Goal: Task Accomplishment & Management: Manage account settings

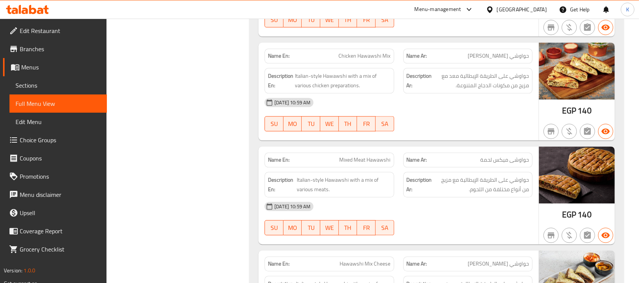
scroll to position [19083, 0]
click at [497, 9] on div at bounding box center [491, 9] width 11 height 8
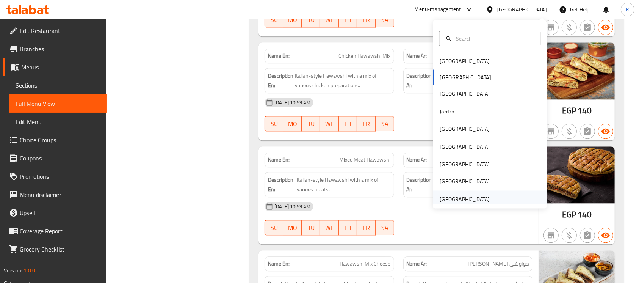
click at [454, 197] on div "[GEOGRAPHIC_DATA]" at bounding box center [464, 199] width 50 height 8
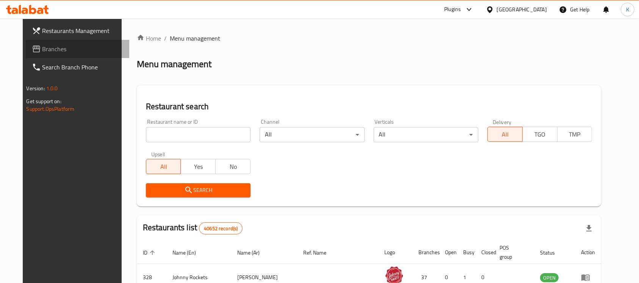
click at [67, 50] on span "Branches" at bounding box center [82, 48] width 81 height 9
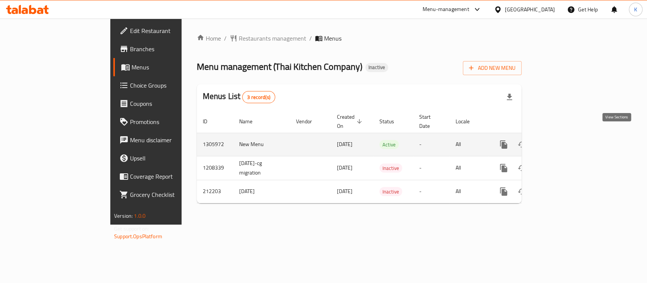
click at [562, 140] on icon "enhanced table" at bounding box center [557, 144] width 9 height 9
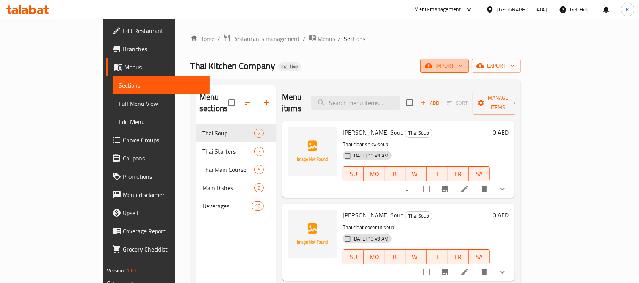
click at [462, 64] on span "import" at bounding box center [444, 65] width 36 height 9
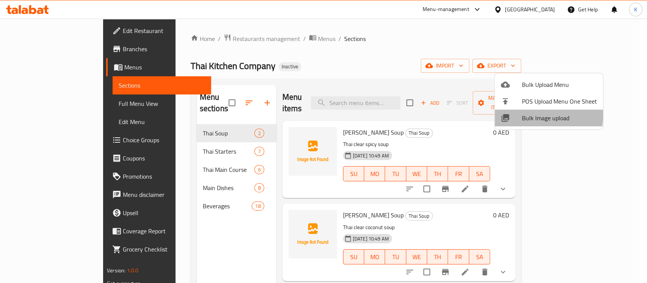
click at [523, 115] on span "Bulk Image upload" at bounding box center [559, 117] width 75 height 9
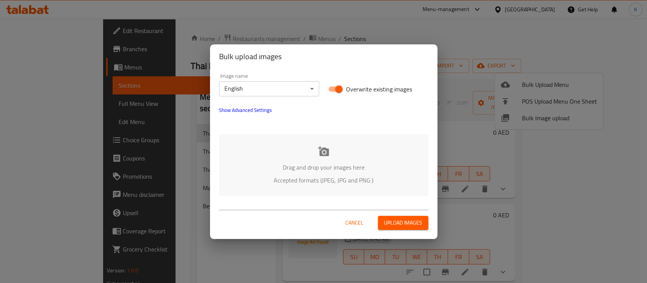
click at [312, 158] on div "Drag and drop your images here Accepted formats (JPEG, JPG and PNG )" at bounding box center [323, 165] width 209 height 62
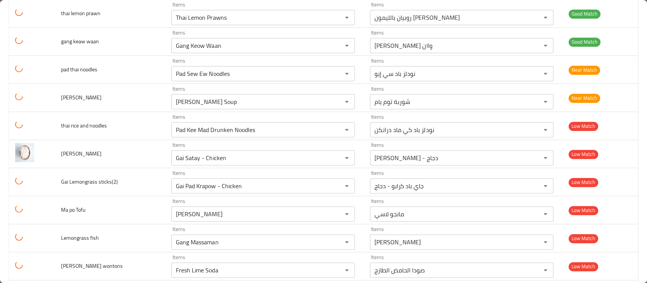
scroll to position [364, 0]
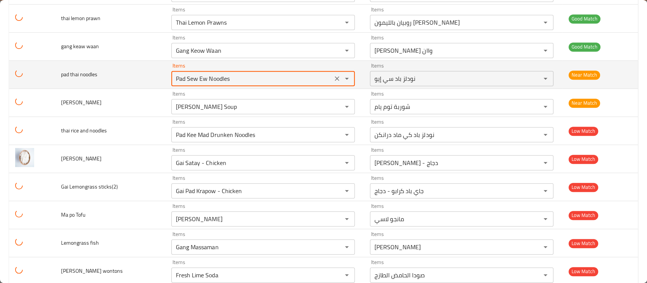
drag, startPoint x: 234, startPoint y: 78, endPoint x: 144, endPoint y: 72, distance: 91.2
click at [144, 72] on tr "pad thai noodles Items Pad Sew Ew Noodles Items Items نودلز باد سي إيو Items Ne…" at bounding box center [323, 75] width 628 height 28
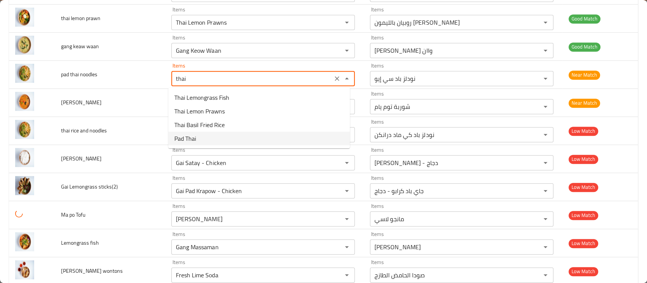
click at [204, 137] on noodles-option-3 "Pad Thai" at bounding box center [258, 138] width 181 height 14
type noodles "Pad Thai"
type noodles-ar "باد تاي"
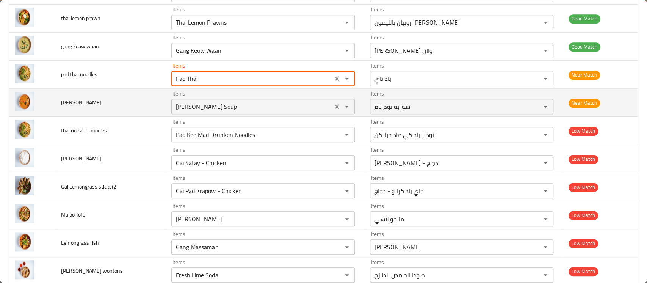
type noodles "Pad Thai"
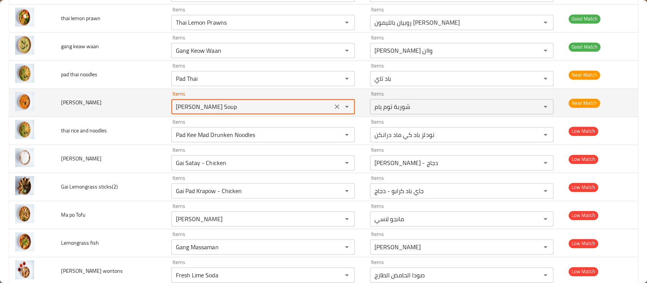
drag, startPoint x: 216, startPoint y: 106, endPoint x: 142, endPoint y: 100, distance: 73.7
click at [142, 100] on tr "tom yum Items Tom Yum Soup Items Items شوربة توم يام Items Near Match" at bounding box center [323, 103] width 628 height 28
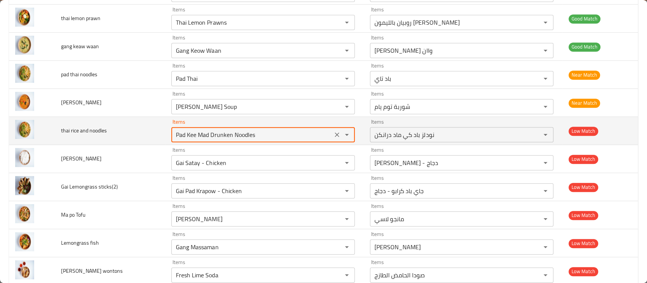
click at [208, 133] on noodles "Pad Kee Mad Drunken Noodles" at bounding box center [251, 134] width 156 height 11
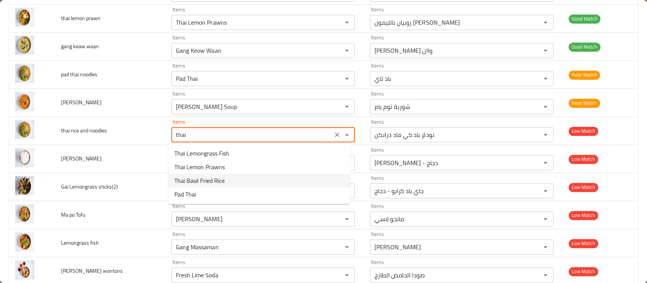
click at [218, 180] on span "Thai Basil Fried Rice" at bounding box center [199, 180] width 50 height 9
type noodles "Thai Basil Fried Rice"
type noodles-ar "أرز مقلي بالريحان التايلندي"
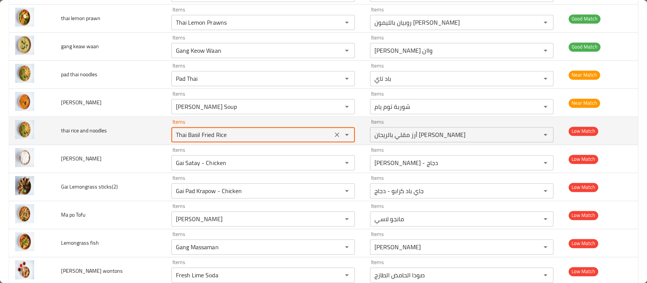
drag, startPoint x: 223, startPoint y: 134, endPoint x: 82, endPoint y: 135, distance: 141.7
click at [82, 135] on tr "thai rice and noodles Items Thai Basil Fried Rice Items Items أرز مقلي بالريحان…" at bounding box center [323, 131] width 628 height 28
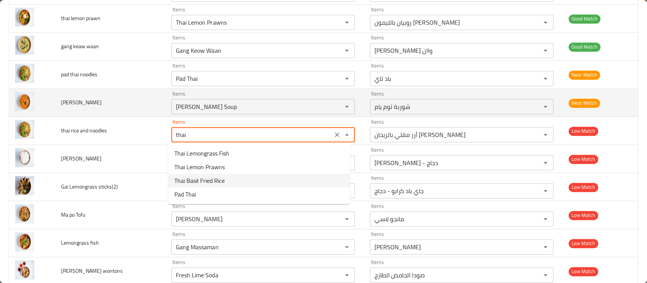
drag, startPoint x: 193, startPoint y: 133, endPoint x: 65, endPoint y: 114, distance: 129.0
click at [65, 114] on tbody "khao pad Items Khao Pad Items Items خاو باد Items Good Match lamb massaman Item…" at bounding box center [323, 102] width 628 height 701
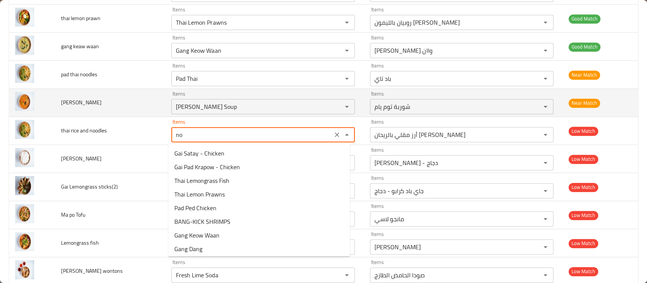
type noodles "noo"
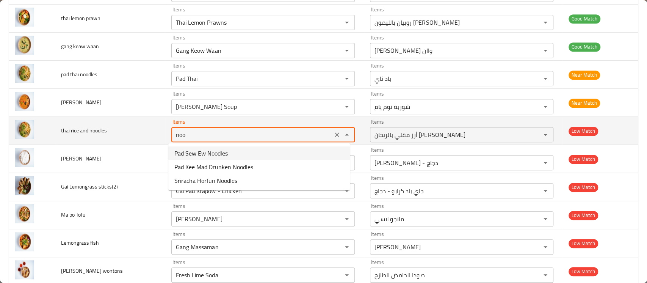
drag, startPoint x: 190, startPoint y: 137, endPoint x: 58, endPoint y: 119, distance: 132.7
click at [58, 119] on tr "thai rice and noodles Items noo Items Items أرز مقلي بالريحان التايلندي Items L…" at bounding box center [323, 131] width 628 height 28
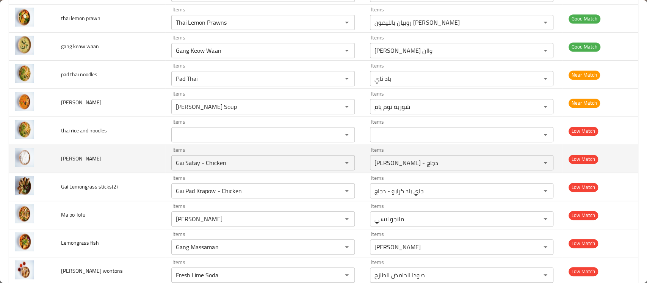
click at [92, 159] on td "Jasmine Rice" at bounding box center [110, 159] width 111 height 28
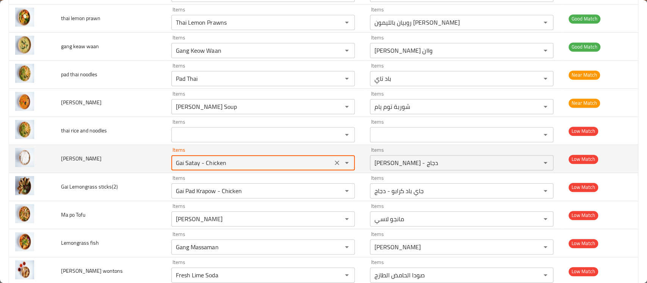
drag, startPoint x: 243, startPoint y: 159, endPoint x: 110, endPoint y: 158, distance: 132.6
click at [110, 158] on tr "Jasmine Rice Items Gai Satay - Chicken Items Items جاي ساتاي - دجاج Items Low M…" at bounding box center [323, 159] width 628 height 28
type Rice "l"
type Rice "j"
type Rice "rice"
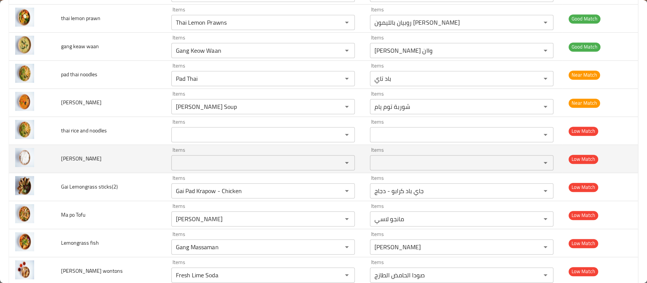
click at [120, 159] on td "Jasmine Rice" at bounding box center [110, 159] width 111 height 28
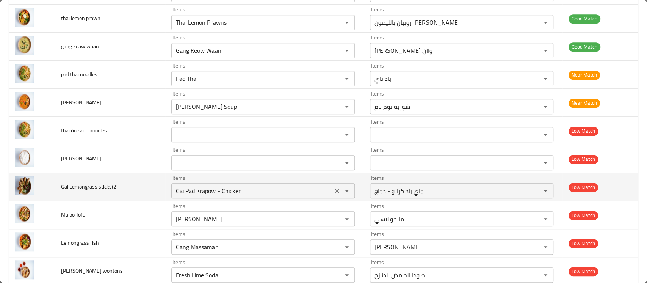
click at [185, 194] on sticks\(2\) "Gai Pad Krapow - Chicken" at bounding box center [251, 190] width 156 height 11
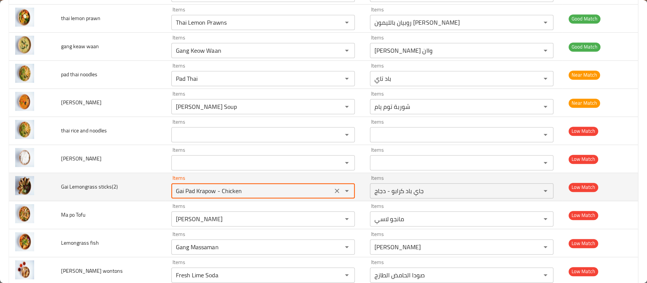
click at [185, 194] on sticks\(2\) "Gai Pad Krapow - Chicken" at bounding box center [251, 190] width 156 height 11
type sticks\(2\) "Gai Pad Krapow - Chicken"
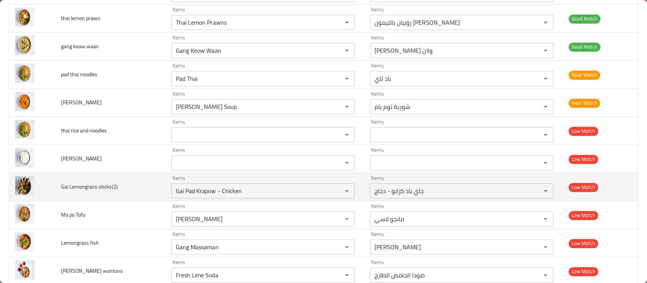
click at [131, 196] on td "Gai Lemongrass sticks(2)" at bounding box center [110, 187] width 111 height 28
click at [333, 191] on icon "Clear" at bounding box center [337, 191] width 8 height 8
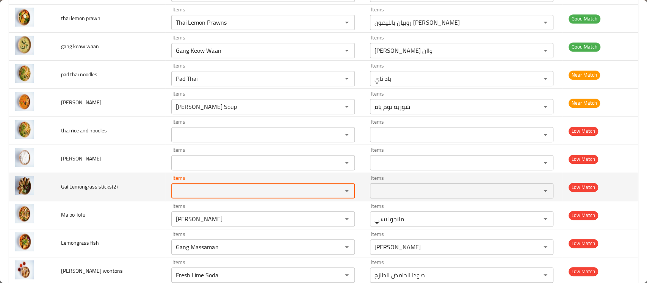
scroll to position [548, 0]
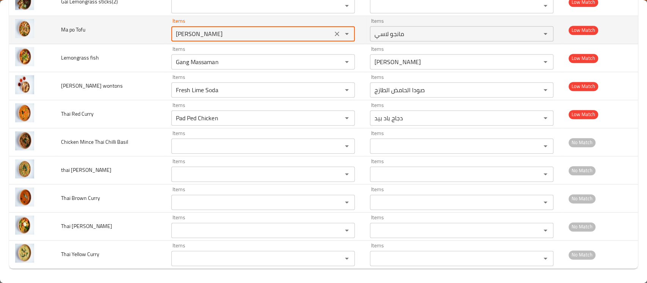
drag, startPoint x: 215, startPoint y: 29, endPoint x: 100, endPoint y: 25, distance: 115.2
click at [100, 25] on tr "Ma po Tofu Items Mango Lassi Items Items مانجو لاسي Items Low Match" at bounding box center [323, 30] width 628 height 28
type Tofu "m"
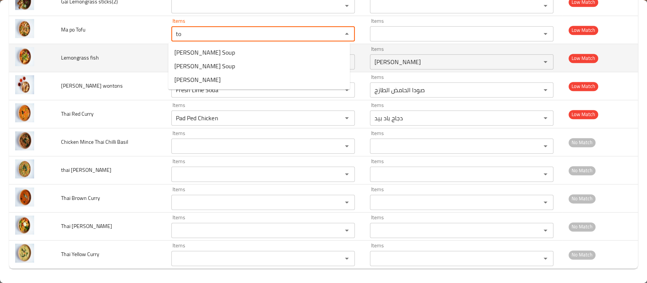
type Tofu "to"
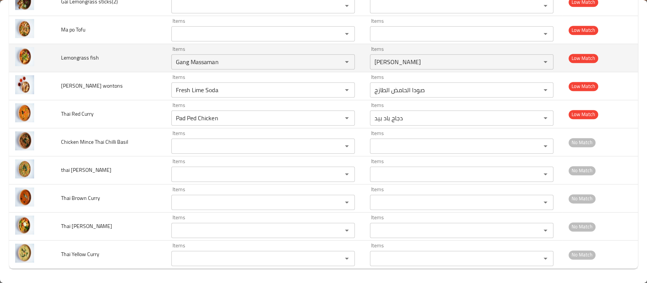
click at [119, 52] on td "Lemongrass fish" at bounding box center [110, 58] width 111 height 28
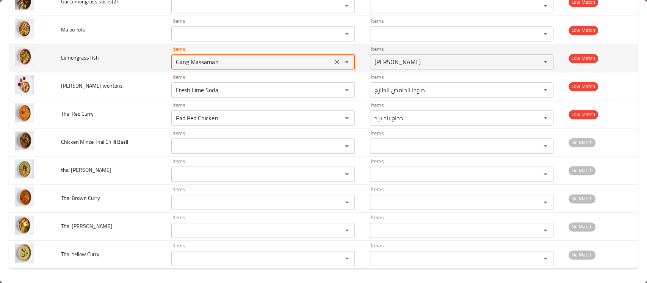
drag, startPoint x: 221, startPoint y: 62, endPoint x: 105, endPoint y: 58, distance: 116.4
click at [105, 58] on tr "Lemongrass fish Items Gang Massaman Items Items جانج ماسامان Items Low Match" at bounding box center [323, 58] width 628 height 28
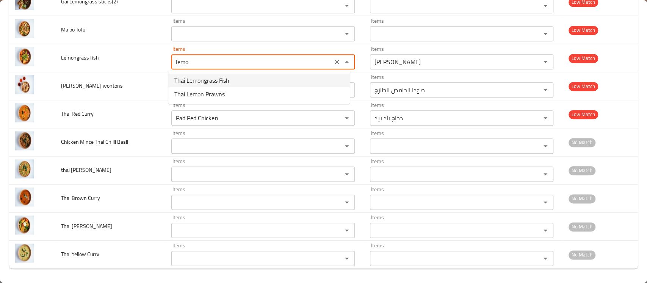
click at [182, 78] on span "Thai Lemongrass Fish" at bounding box center [201, 80] width 55 height 9
type fish "Thai Lemongrass Fish"
type fish-ar "سمك الليمون التايلاندي"
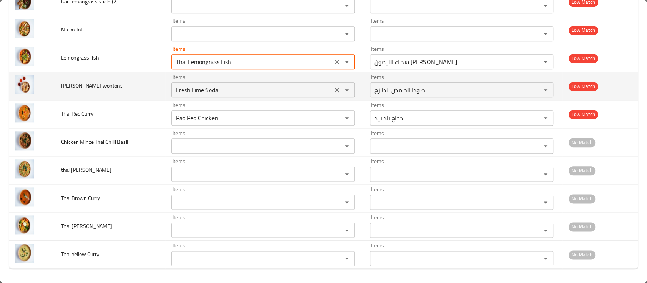
type fish "Thai Lemongrass Fish"
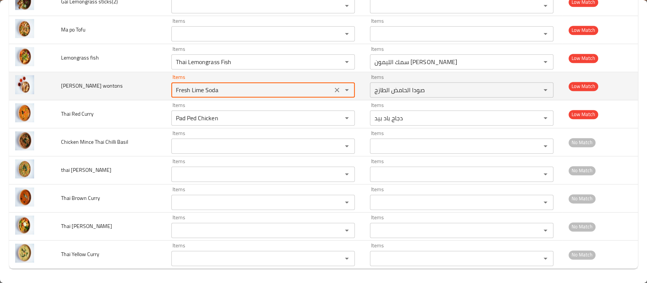
drag, startPoint x: 222, startPoint y: 89, endPoint x: 86, endPoint y: 80, distance: 135.5
click at [86, 80] on tr "Fried wontons Items Fresh Lime Soda Items Items صودا الحامض الطازج Items Low Ma…" at bounding box center [323, 86] width 628 height 28
type wontons "w"
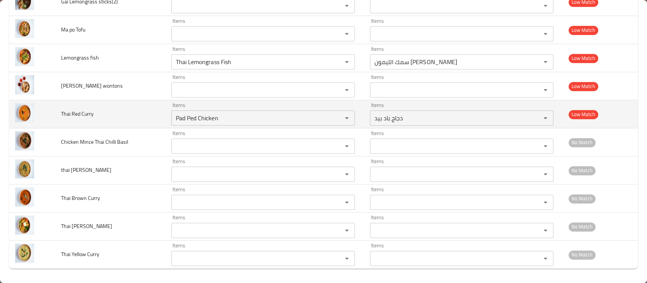
click at [108, 111] on td "Thai Red Curry" at bounding box center [110, 114] width 111 height 28
click at [186, 118] on Curry "Pad Ped Chicken" at bounding box center [251, 117] width 156 height 11
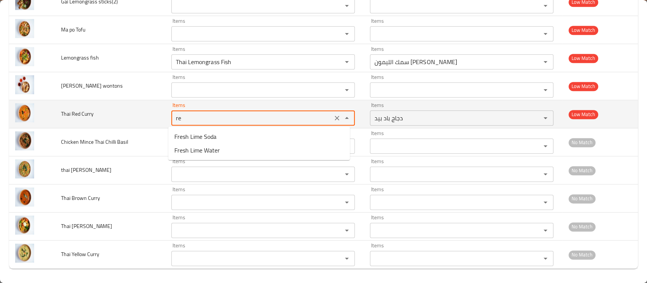
type Curry "r"
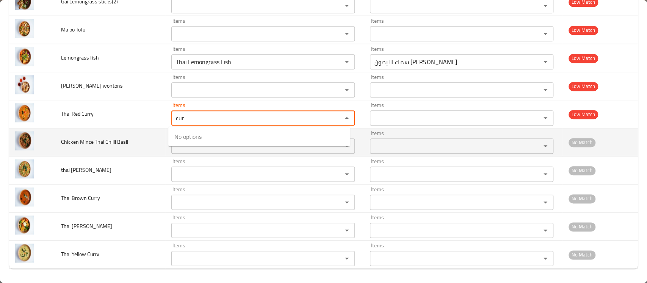
type Curry "cur"
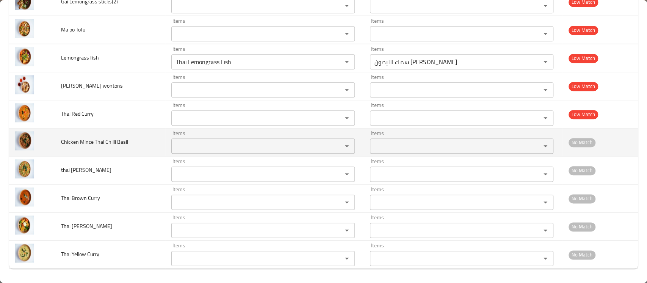
click at [156, 132] on td "Chicken Mince Thai Chilli Basil" at bounding box center [110, 142] width 111 height 28
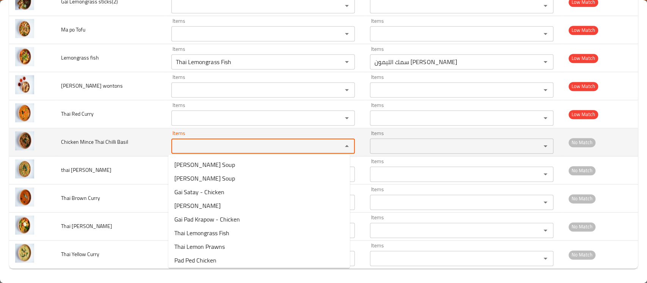
click at [187, 145] on Basil "Items" at bounding box center [251, 146] width 156 height 11
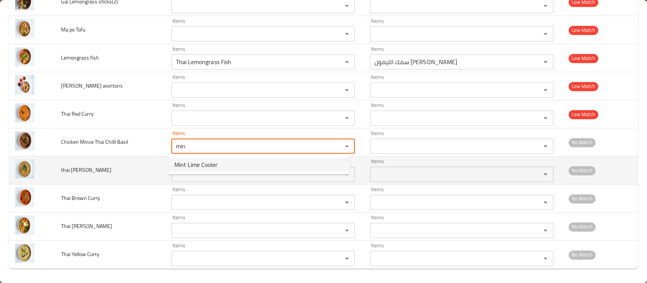
type Basil "min"
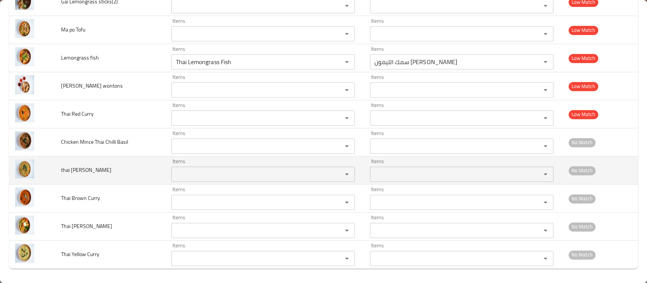
click at [147, 175] on td "thai basil fried rice" at bounding box center [110, 170] width 111 height 28
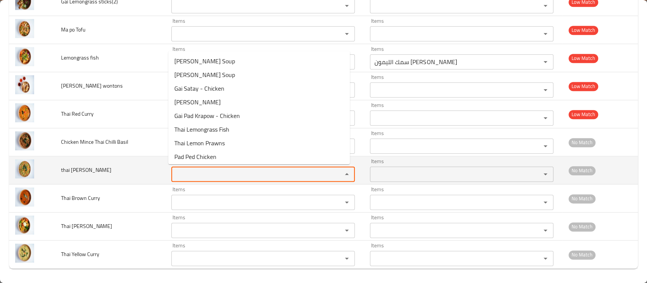
click at [183, 176] on rice "Items" at bounding box center [251, 174] width 156 height 11
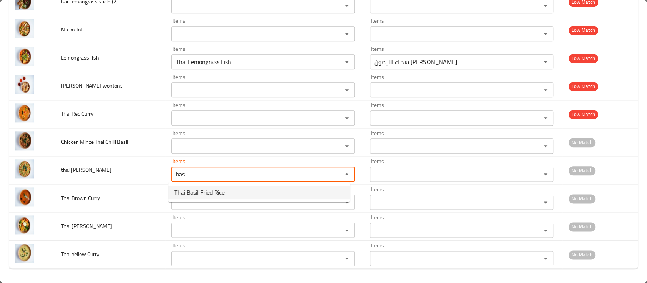
click at [184, 190] on span "Thai Basil Fried Rice" at bounding box center [199, 191] width 50 height 9
type rice "Thai Basil Fried Rice"
type rice-ar "أرز مقلي بالريحان التايلندي"
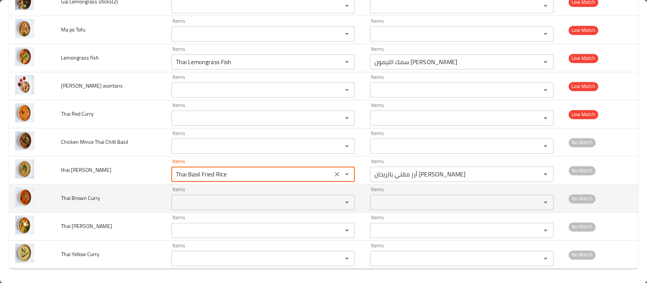
type rice "Thai Basil Fried Rice"
click at [187, 202] on Curry "Items" at bounding box center [251, 202] width 156 height 11
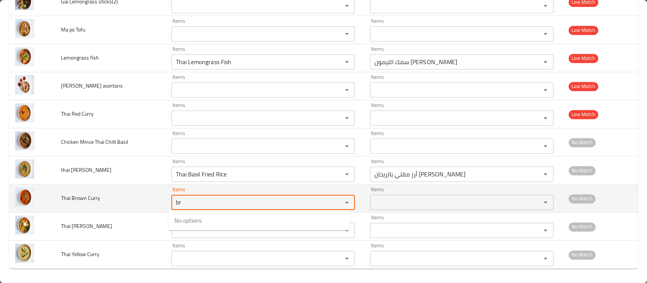
type Curry "b"
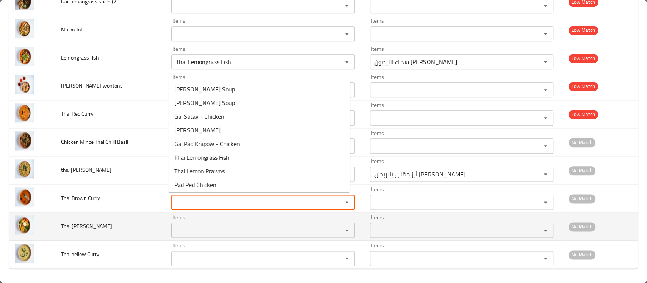
click at [181, 225] on Prawn "Items" at bounding box center [251, 230] width 156 height 11
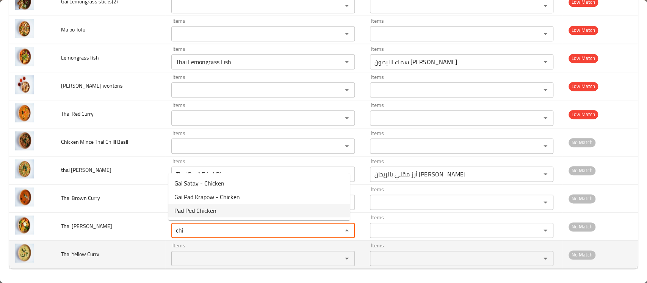
type Prawn "chi"
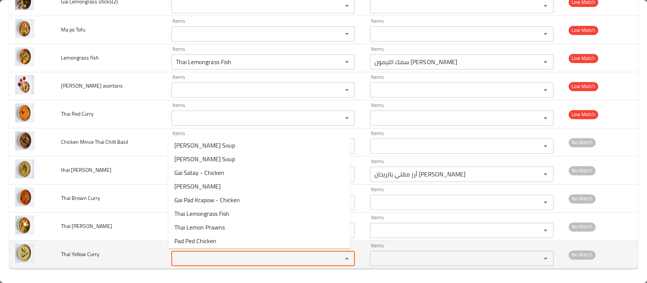
click at [173, 260] on Curry "Items" at bounding box center [251, 258] width 156 height 11
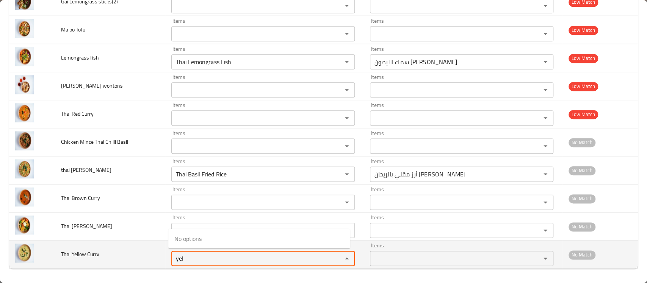
type Curry "yel"
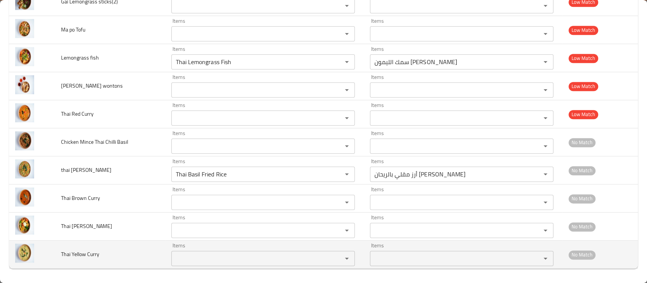
click at [145, 248] on td "Thai Yellow Curry" at bounding box center [110, 254] width 111 height 28
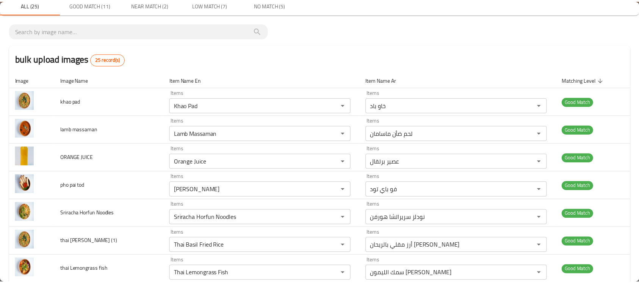
scroll to position [0, 0]
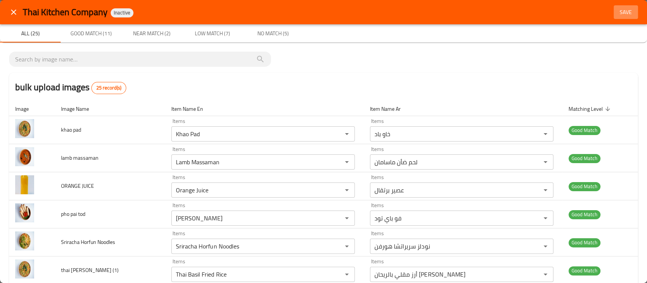
click at [621, 14] on span "Save" at bounding box center [625, 12] width 18 height 9
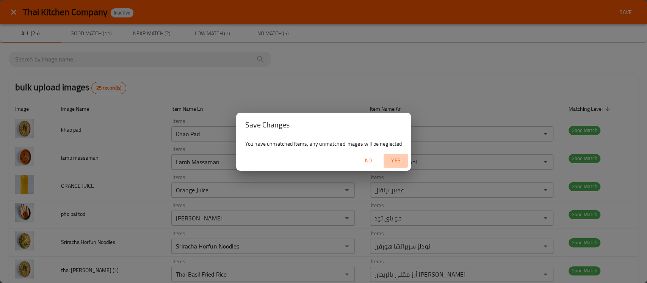
click at [390, 156] on span "Yes" at bounding box center [395, 160] width 18 height 9
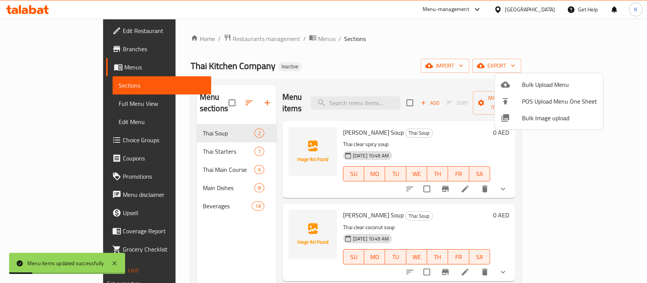
click at [69, 108] on div at bounding box center [323, 141] width 647 height 283
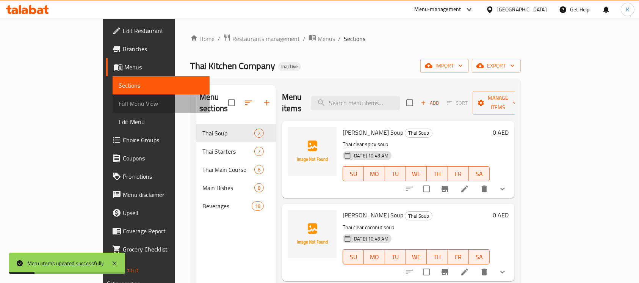
click at [119, 108] on span "Full Menu View" at bounding box center [161, 103] width 85 height 9
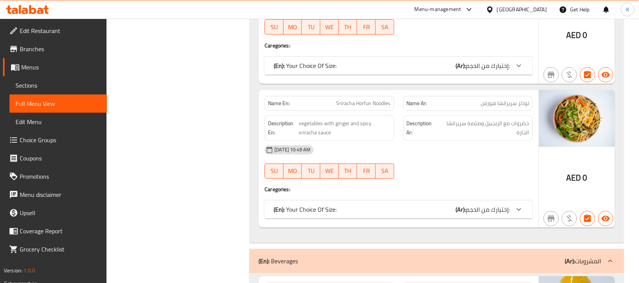
scroll to position [2927, 0]
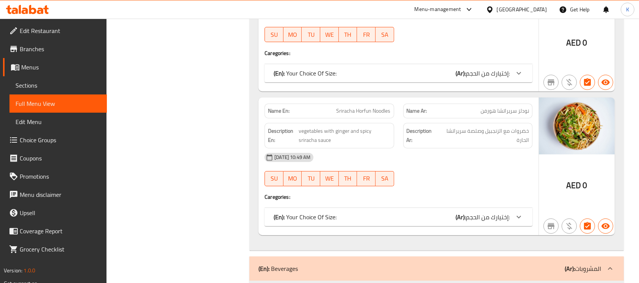
click at [39, 9] on icon at bounding box center [40, 11] width 6 height 6
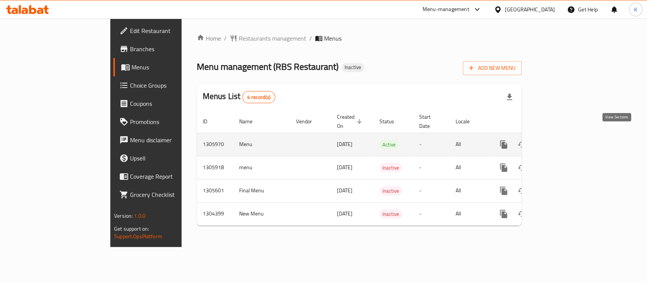
click at [561, 141] on icon "enhanced table" at bounding box center [557, 144] width 7 height 7
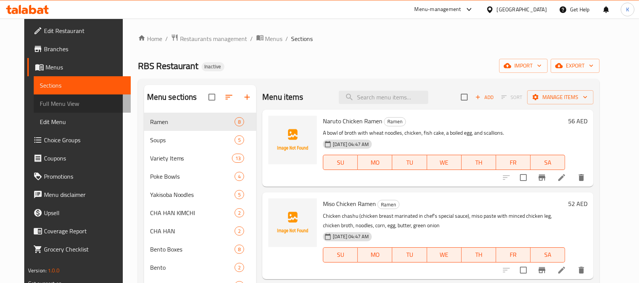
click at [83, 108] on span "Full Menu View" at bounding box center [82, 103] width 85 height 9
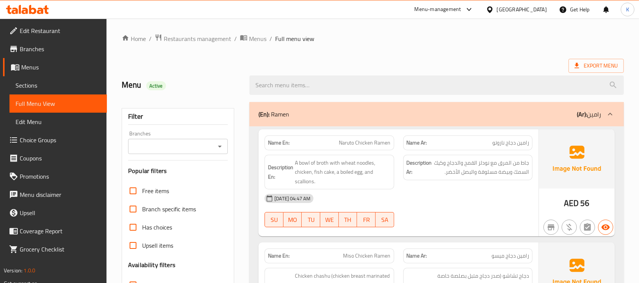
drag, startPoint x: 576, startPoint y: 203, endPoint x: 562, endPoint y: 203, distance: 14.0
click at [562, 203] on div "AED 56" at bounding box center [577, 182] width 76 height 107
copy span "AED"
click at [415, 69] on div "Menu Active" at bounding box center [372, 85] width 511 height 34
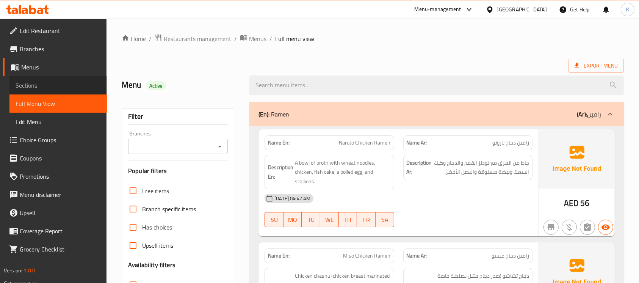
click at [35, 85] on span "Sections" at bounding box center [58, 85] width 85 height 9
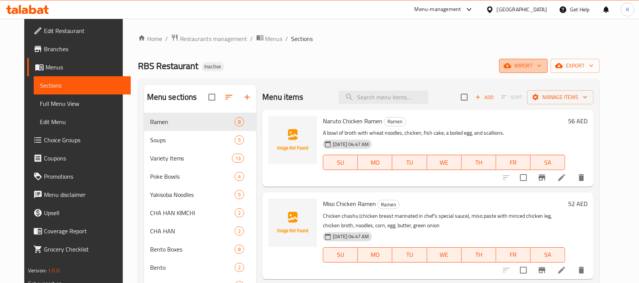
click at [534, 70] on button "import" at bounding box center [523, 66] width 48 height 14
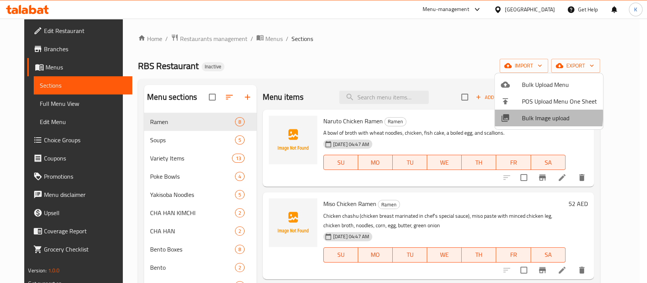
click at [520, 115] on div at bounding box center [510, 117] width 21 height 9
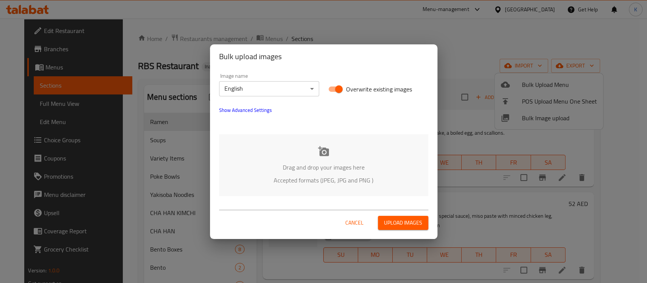
click at [324, 165] on p "Drag and drop your images here" at bounding box center [323, 166] width 186 height 9
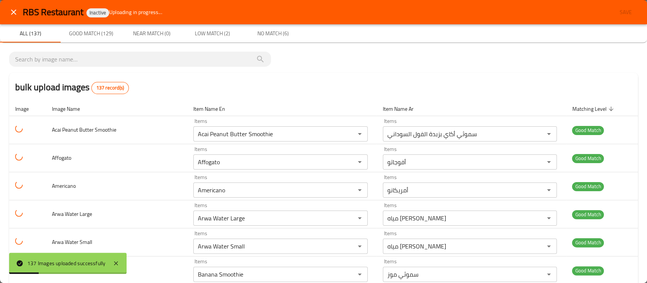
click at [300, 73] on div "bulk upload images 137 record(s)" at bounding box center [323, 87] width 628 height 29
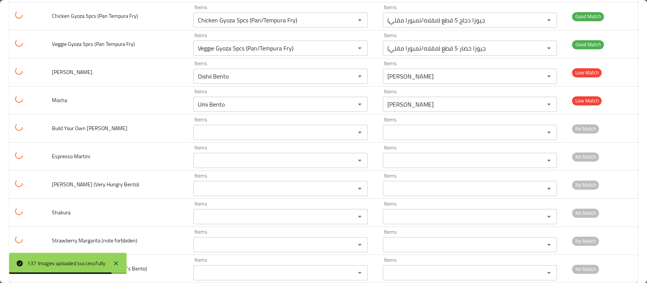
scroll to position [3672, 0]
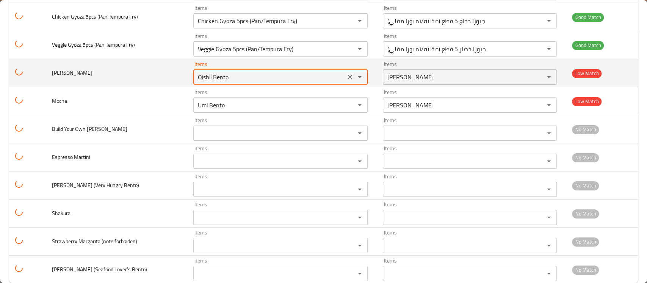
drag, startPoint x: 221, startPoint y: 75, endPoint x: 135, endPoint y: 77, distance: 85.6
click at [135, 77] on tr "Jasmine Tea Items Oishii Bento Items Items أويشي بينتو Items Low Match" at bounding box center [323, 73] width 628 height 28
type Tea "j"
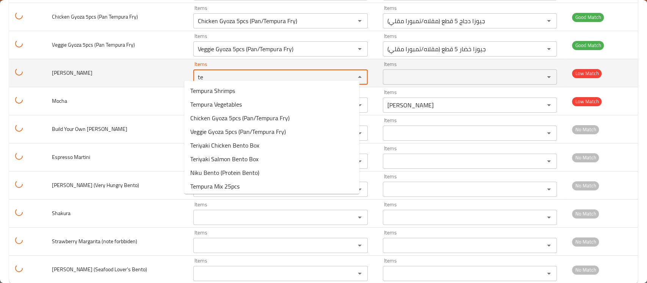
type Tea "t"
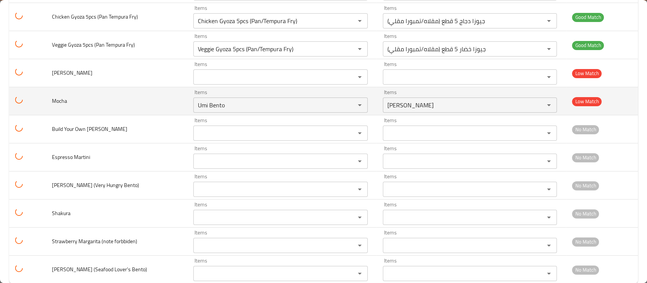
click at [142, 97] on td "Mocha" at bounding box center [116, 101] width 141 height 28
drag, startPoint x: 224, startPoint y: 102, endPoint x: 107, endPoint y: 100, distance: 117.4
click at [107, 100] on tr "Mocha Items Umi Bento Items Items أومي بينتو Items Low Match" at bounding box center [323, 101] width 628 height 28
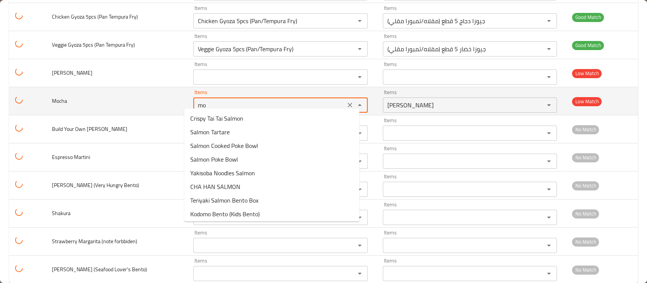
type input "m"
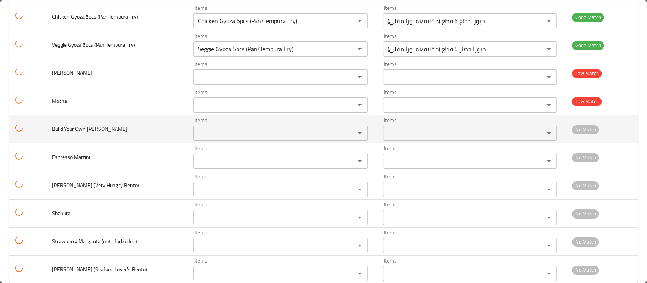
click at [125, 123] on td "Build Your Own Bento" at bounding box center [116, 129] width 141 height 28
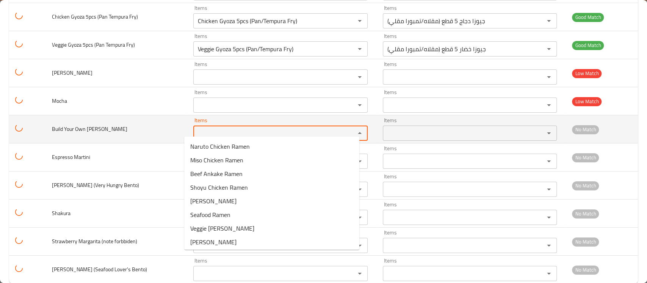
click at [203, 128] on Bento "Items" at bounding box center [268, 133] width 147 height 11
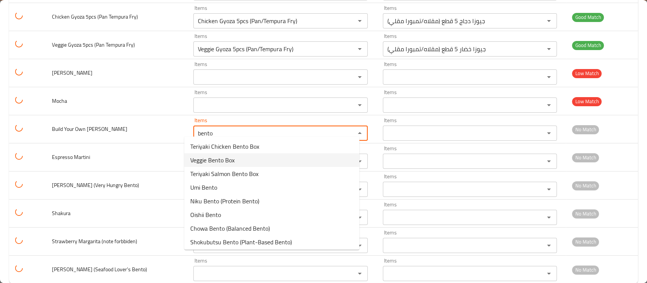
scroll to position [29, 0]
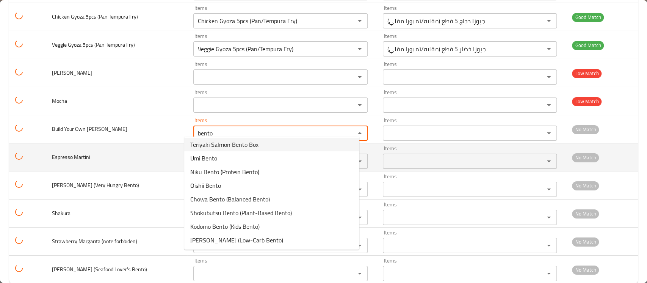
type Bento "bento"
click at [161, 143] on td "Espresso Martini" at bounding box center [116, 157] width 141 height 28
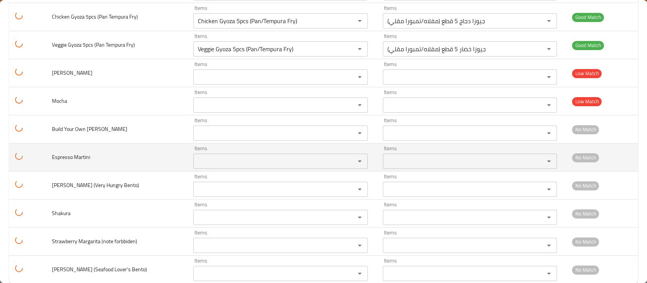
click at [209, 156] on Martini "Items" at bounding box center [268, 161] width 147 height 11
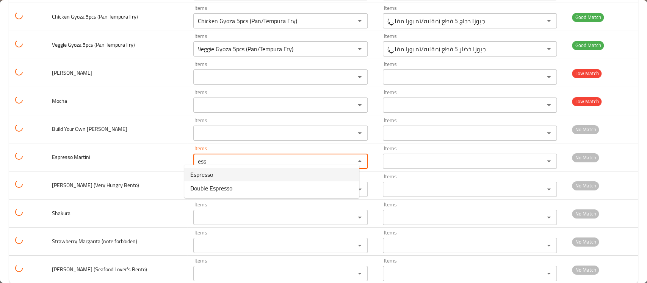
click at [208, 178] on span "Espresso" at bounding box center [201, 174] width 23 height 9
type Martini "Espresso"
type Martini-ar "إسبريسو"
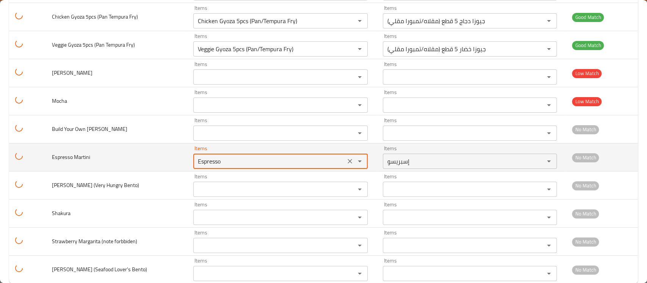
drag, startPoint x: 226, startPoint y: 158, endPoint x: 162, endPoint y: 158, distance: 64.0
click at [162, 158] on tr "Espresso Martini Items Espresso Items Items إسبريسو Items No Match" at bounding box center [323, 157] width 628 height 28
type Martini "Espresso"
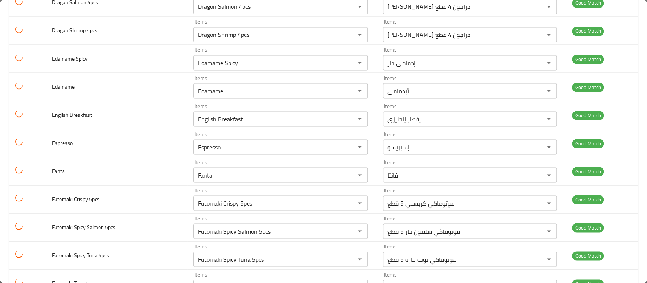
scroll to position [3682, 0]
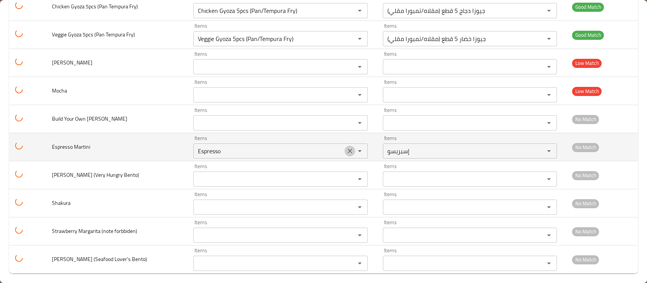
click at [346, 147] on icon "Clear" at bounding box center [350, 151] width 8 height 8
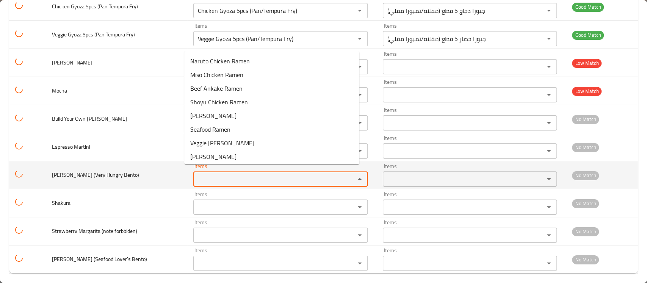
click at [244, 173] on Bento\) "Items" at bounding box center [268, 178] width 147 height 11
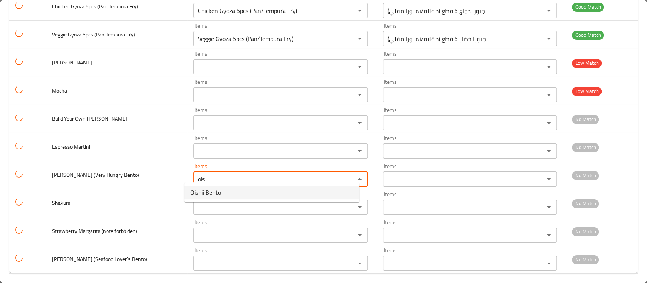
click at [224, 186] on Bento\)-option-0 "Oishii Bento" at bounding box center [271, 192] width 175 height 14
type Bento\) "Oishii Bento"
type Bento\)-ar "أويشي بينتو"
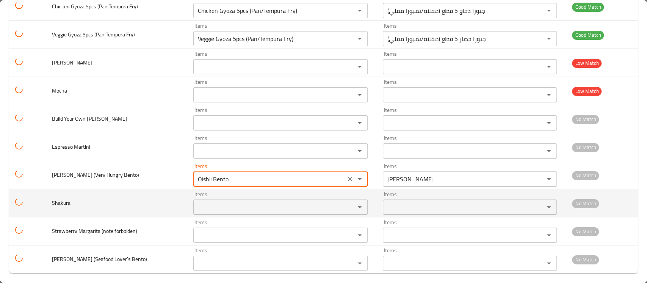
type Bento\) "Oishii Bento"
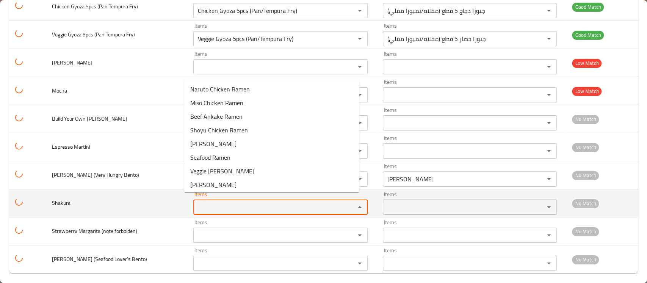
click at [213, 201] on input "Items" at bounding box center [268, 206] width 147 height 11
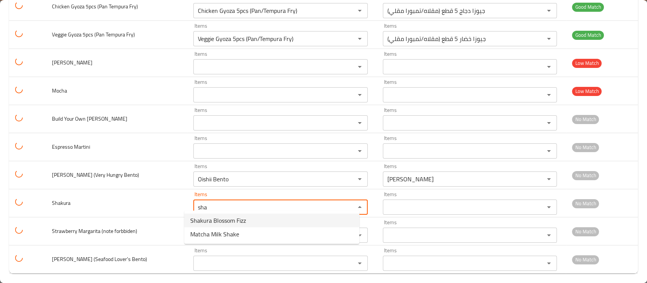
click at [213, 223] on span "Shakura Blossom Fizz" at bounding box center [218, 220] width 56 height 9
type input "Shakura Blossom Fizz"
type input "شاكورا بلوسوم فيز"
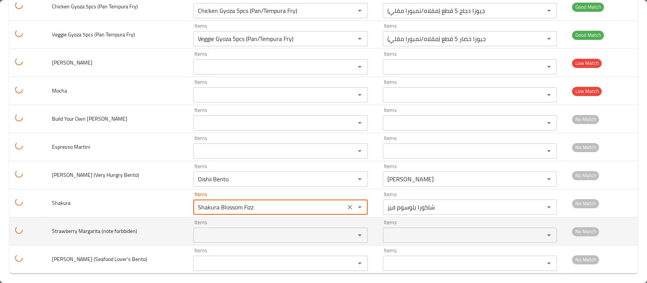
type input "Shakura Blossom Fizz"
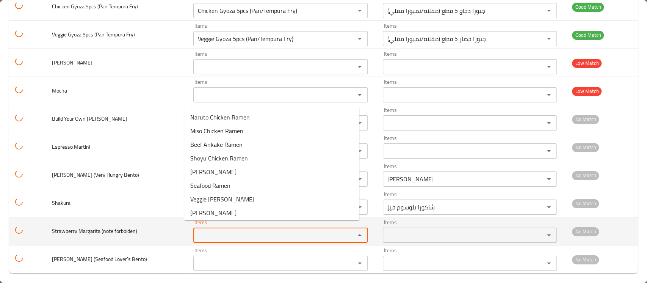
click at [209, 230] on forbbiden\) "Items" at bounding box center [268, 235] width 147 height 11
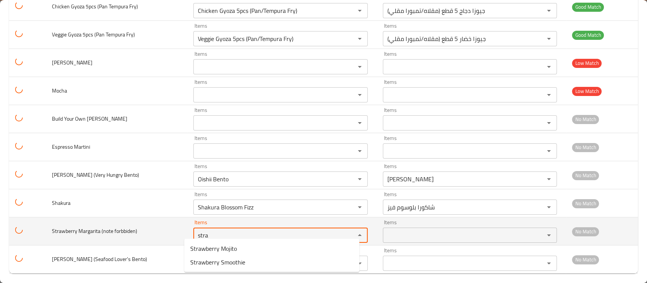
type forbbiden\) "stra"
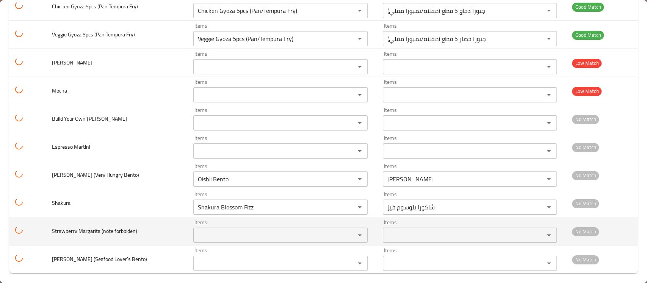
click at [168, 233] on td "Strawberry Margarita (note forbbiden)" at bounding box center [116, 231] width 141 height 28
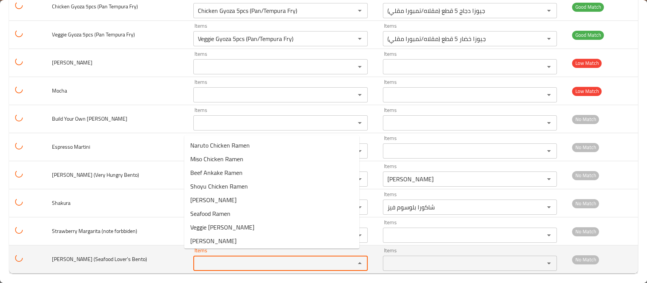
click at [206, 261] on Bento\) "Items" at bounding box center [268, 263] width 147 height 11
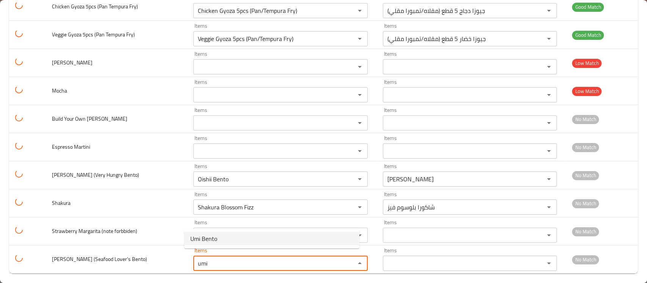
click at [208, 237] on span "Umi Bento" at bounding box center [203, 238] width 27 height 9
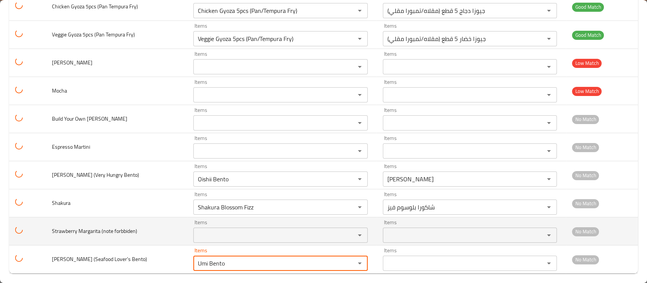
type Bento\) "Umi Bento"
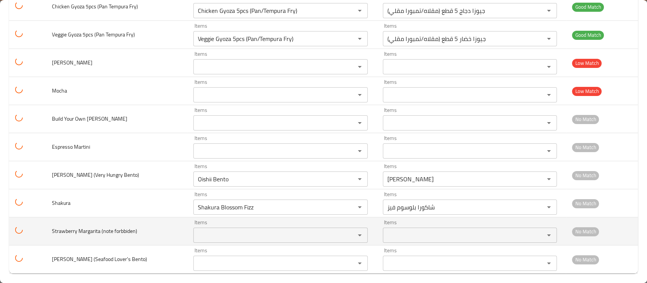
click at [161, 217] on td "Strawberry Margarita (note forbbiden)" at bounding box center [116, 231] width 141 height 28
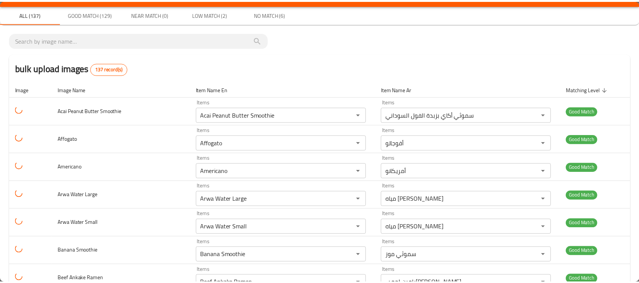
scroll to position [0, 0]
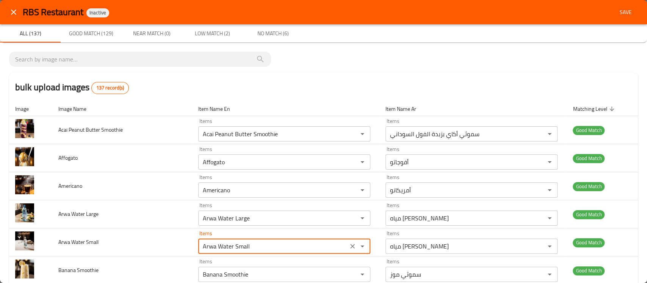
drag, startPoint x: 331, startPoint y: 250, endPoint x: 461, endPoint y: 84, distance: 211.1
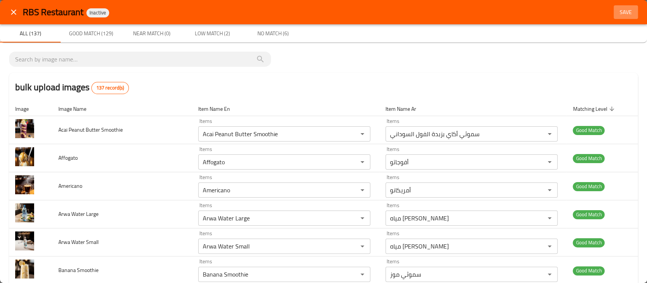
click at [616, 13] on span "Save" at bounding box center [625, 12] width 18 height 9
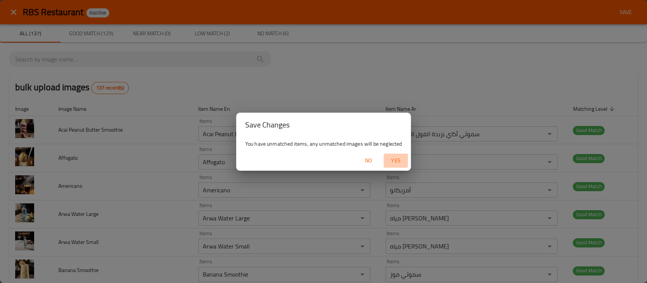
click at [395, 157] on span "Yes" at bounding box center [395, 160] width 18 height 9
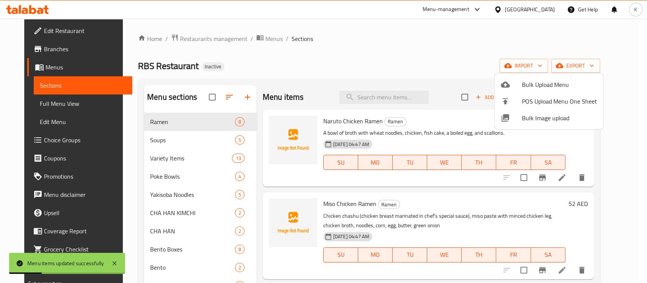
click at [62, 103] on div at bounding box center [323, 141] width 647 height 283
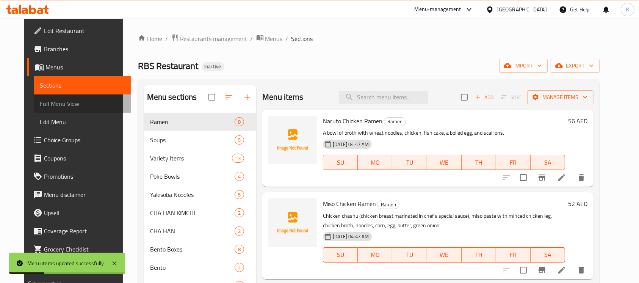
click at [62, 103] on span "Full Menu View" at bounding box center [82, 103] width 85 height 9
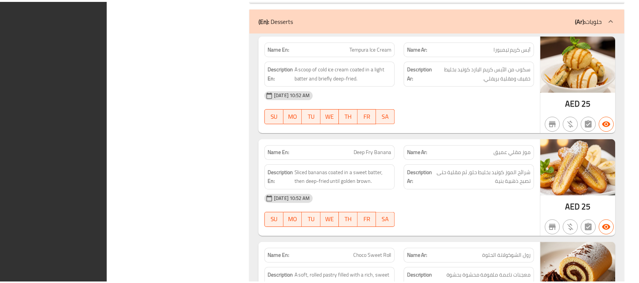
scroll to position [14867, 0]
